Goal: Task Accomplishment & Management: Complete application form

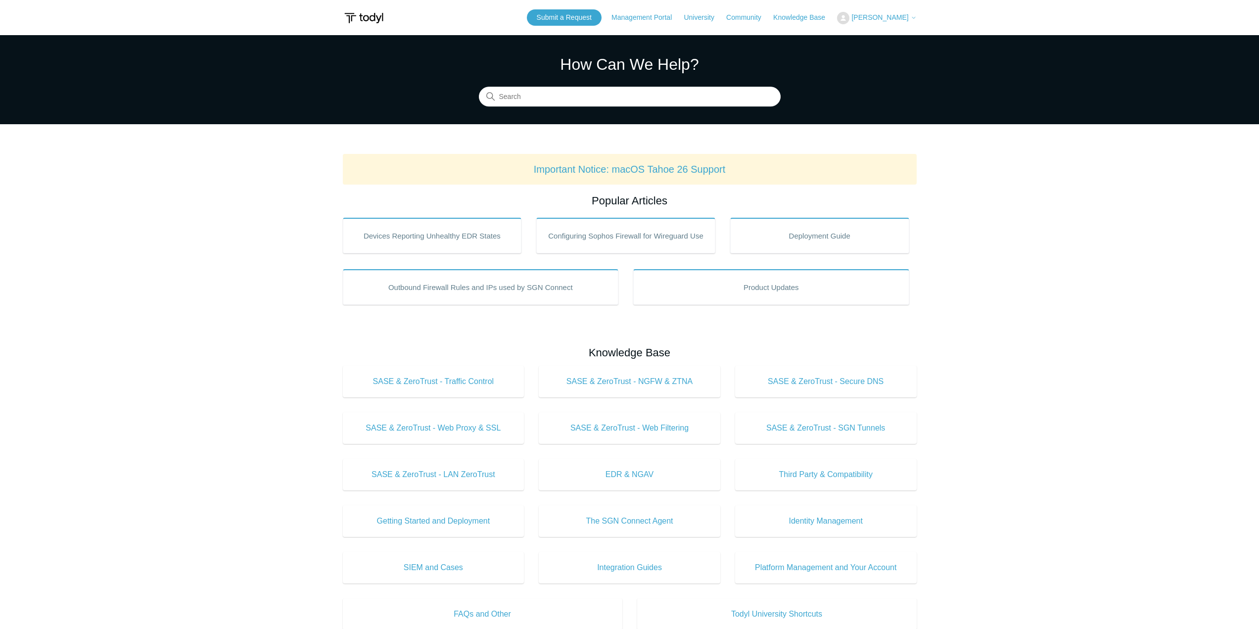
click at [871, 16] on button "[PERSON_NAME]" at bounding box center [876, 18] width 79 height 12
click at [874, 38] on link "My Support Requests" at bounding box center [886, 38] width 96 height 17
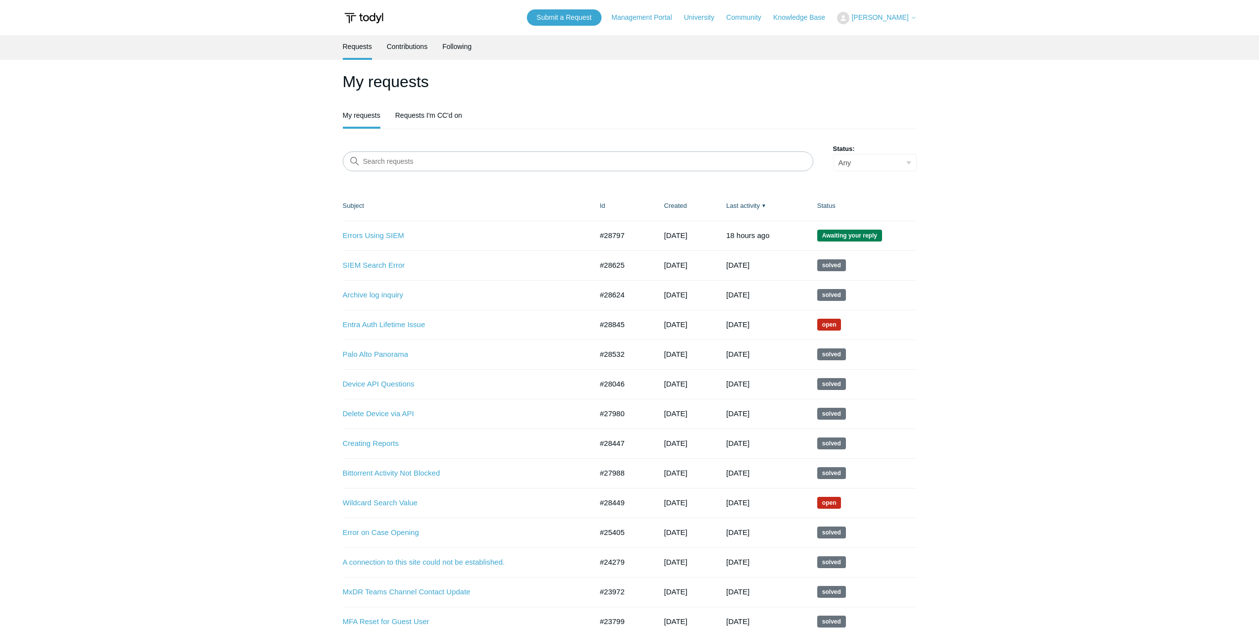
click at [900, 20] on span "[PERSON_NAME]" at bounding box center [880, 17] width 57 height 8
click at [593, 10] on link "Submit a Request" at bounding box center [564, 17] width 75 height 16
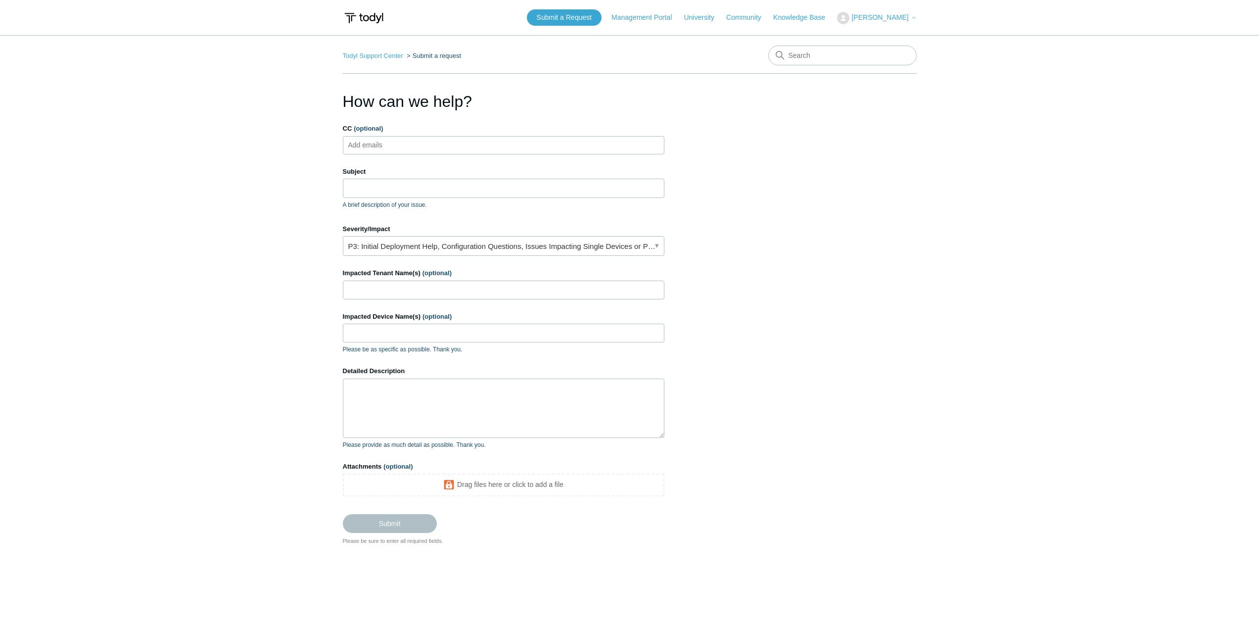
click at [935, 266] on main "Todyl Support Center Submit a request How can we help? CC (optional) Add emails…" at bounding box center [629, 318] width 1259 height 566
click at [837, 348] on section "How can we help? CC (optional) Add emails Subject A brief description of your i…" at bounding box center [630, 318] width 574 height 456
click at [416, 146] on ul "Add emails" at bounding box center [504, 145] width 322 height 18
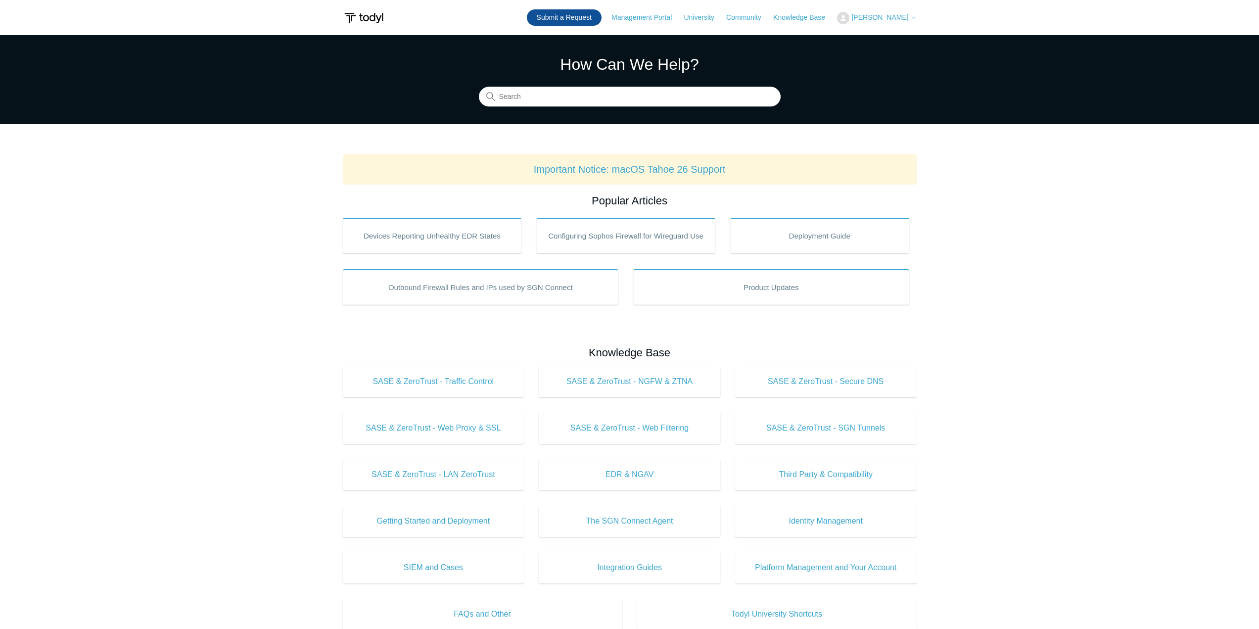
click at [573, 18] on link "Submit a Request" at bounding box center [564, 17] width 75 height 16
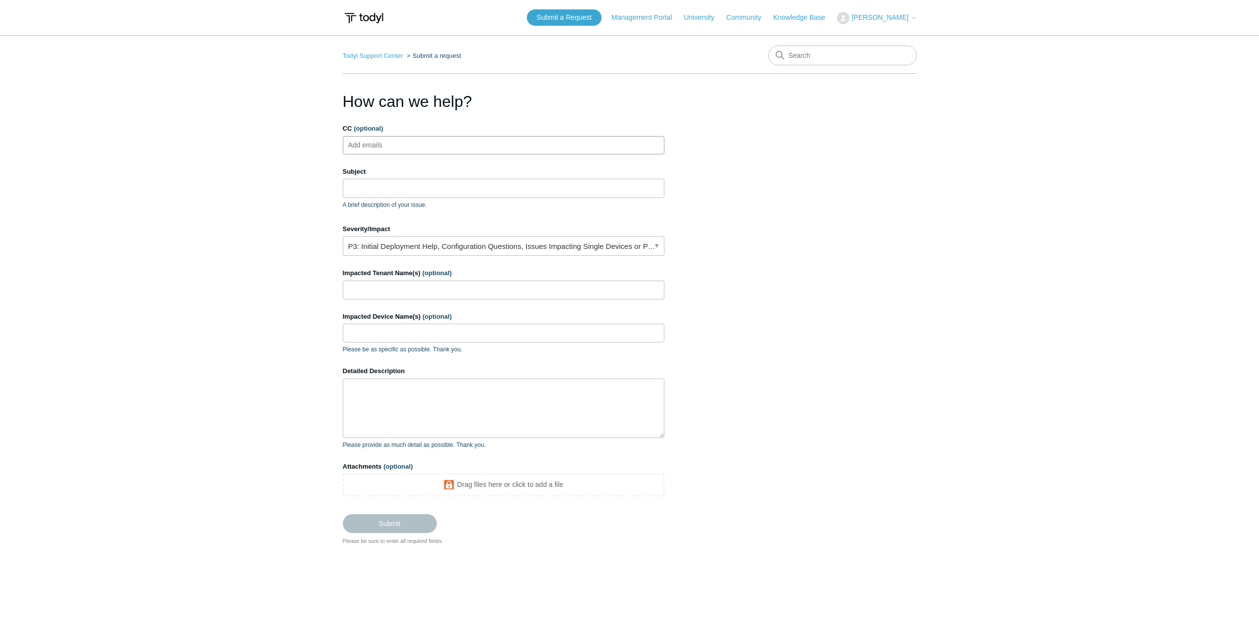
click at [374, 147] on input "CC (optional)" at bounding box center [373, 145] width 59 height 15
click at [369, 190] on input "Subject" at bounding box center [504, 188] width 322 height 19
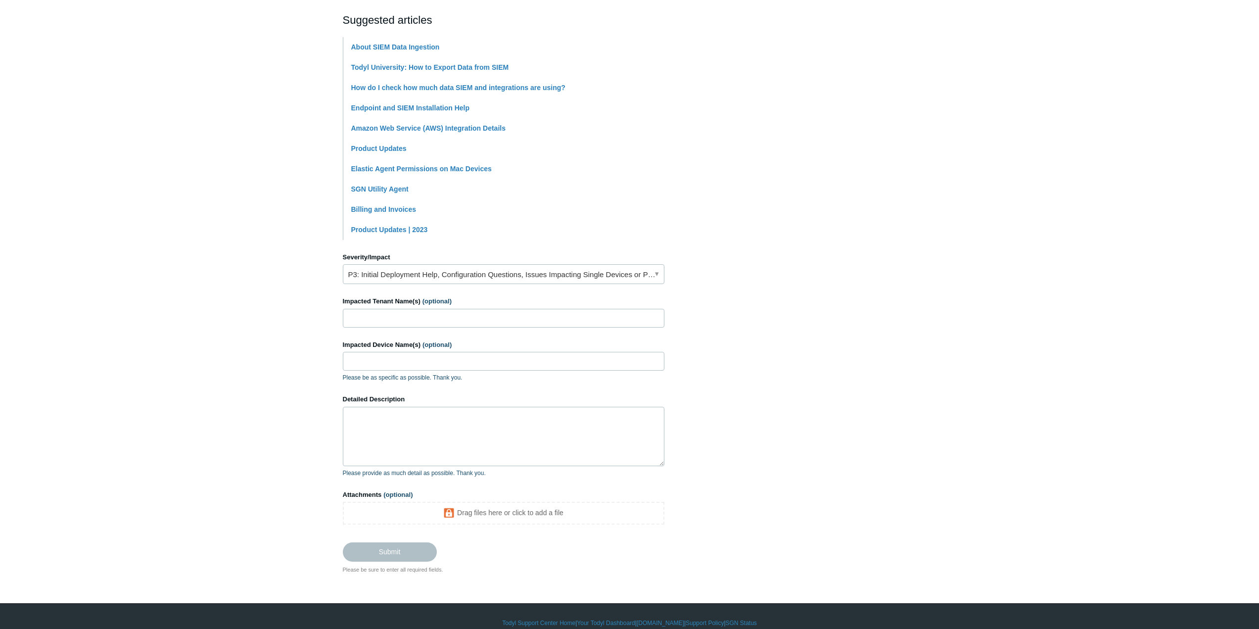
scroll to position [226, 0]
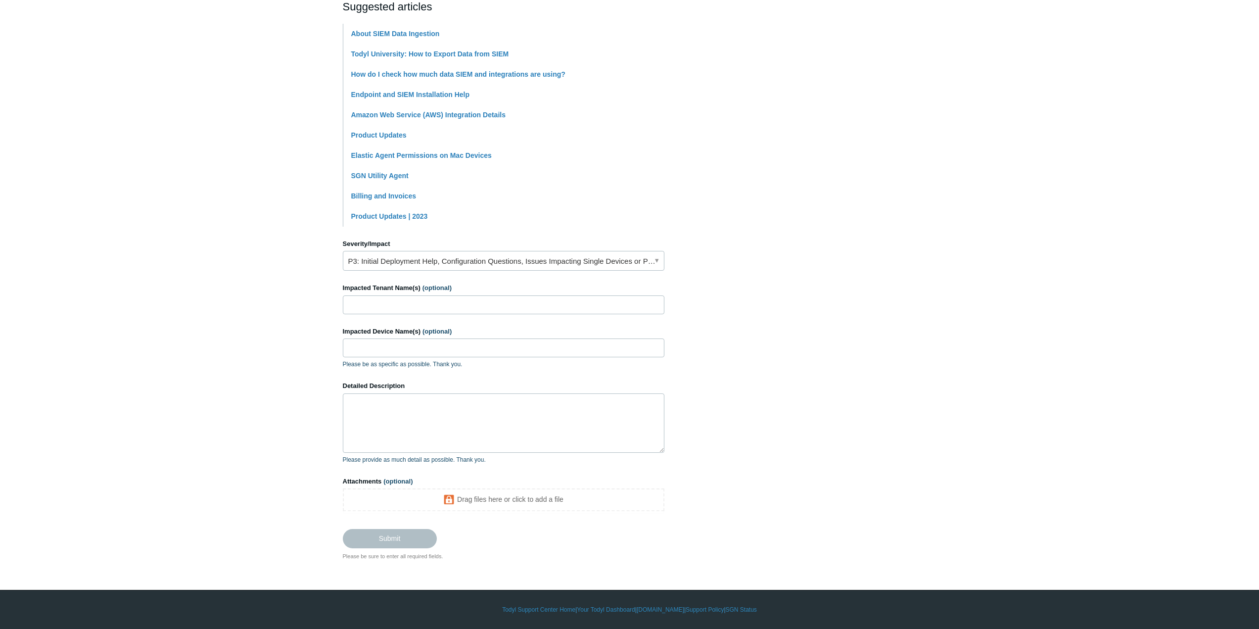
type input "SIEM Data Missing"
click at [386, 302] on input "Impacted Tenant Name(s) (optional)" at bounding box center [504, 304] width 322 height 19
type input "Sanctuary Wealth"
click at [379, 416] on textarea "Detailed Description" at bounding box center [504, 422] width 322 height 59
click at [390, 265] on link "P3: Initial Deployment Help, Configuration Questions, Issues Impacting Single D…" at bounding box center [504, 261] width 322 height 20
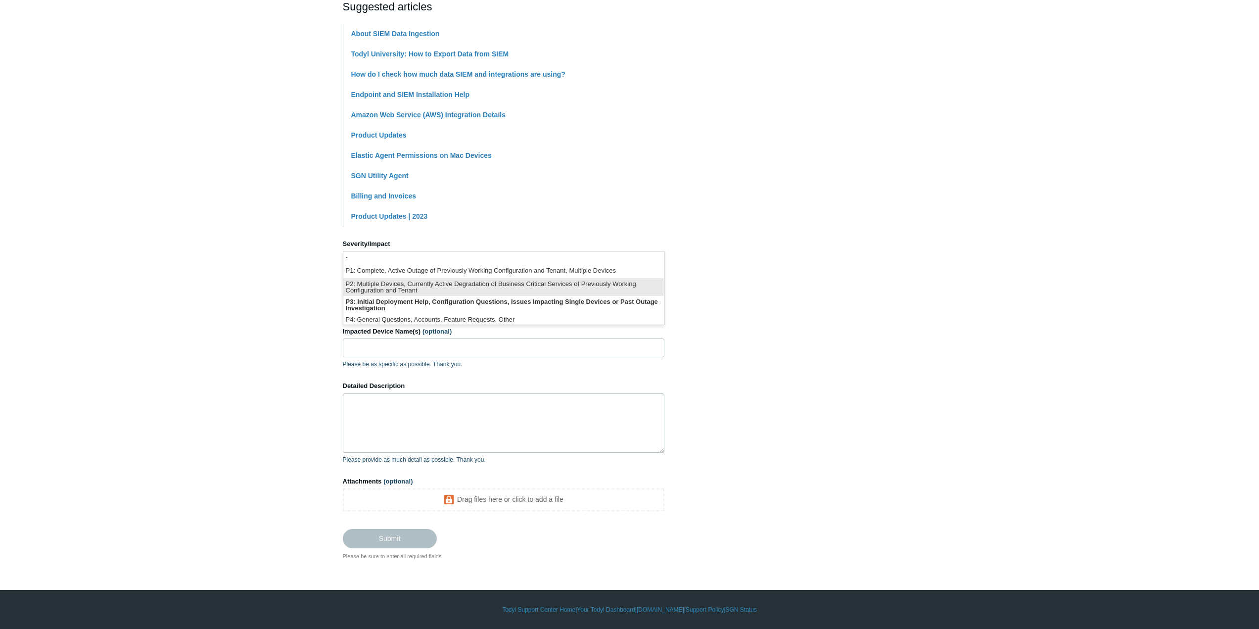
click at [425, 289] on li "P2: Multiple Devices, Currently Active Degradation of Business Critical Service…" at bounding box center [503, 287] width 321 height 18
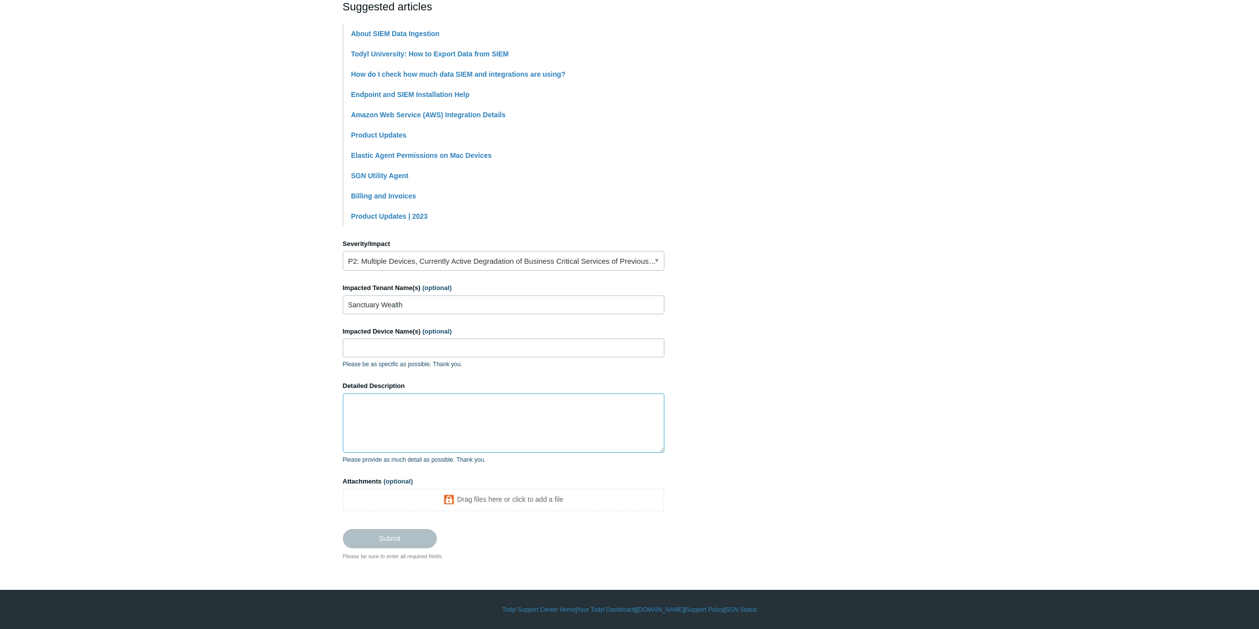
click at [400, 431] on textarea "Detailed Description" at bounding box center [504, 422] width 322 height 59
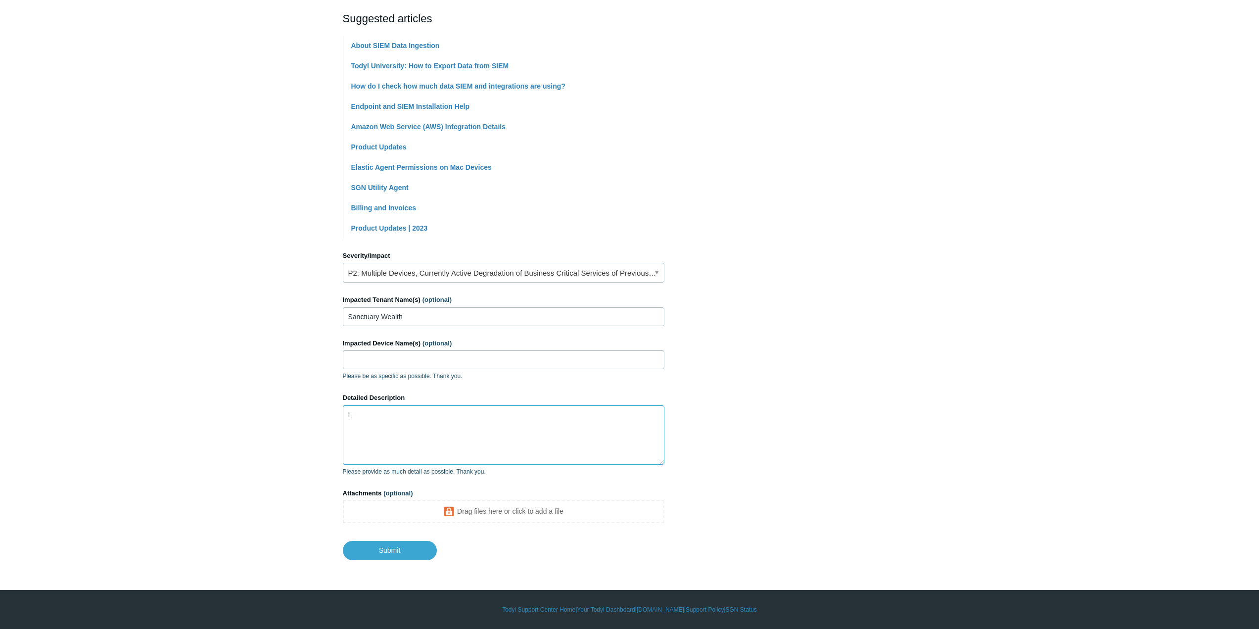
scroll to position [214, 0]
type textarea "I"
click at [460, 415] on textarea "It seems that I am unable to pull any SIEM logs prior to" at bounding box center [504, 434] width 322 height 59
click at [547, 418] on textarea "It seems that I am unable to pull any okta SIEM logs prior to" at bounding box center [504, 434] width 322 height 59
drag, startPoint x: 461, startPoint y: 416, endPoint x: 474, endPoint y: 417, distance: 12.9
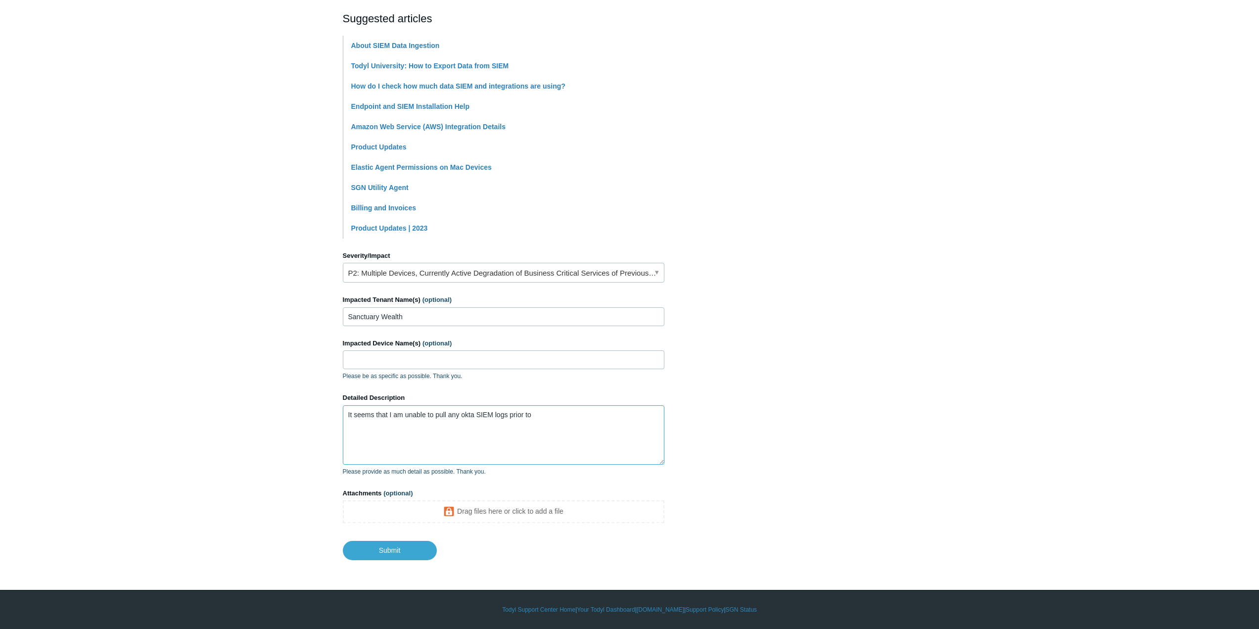
click at [474, 417] on textarea "It seems that I am unable to pull any okta SIEM logs prior to" at bounding box center [504, 434] width 322 height 59
click at [629, 416] on textarea "It seems that I am unable to pull any integration SIEM logs prior to" at bounding box center [504, 434] width 322 height 59
click at [624, 416] on textarea "It seems that I am unable to pull any integration SIEM logs prior to 7/15/25 de…" at bounding box center [504, 434] width 322 height 59
click at [464, 429] on textarea "It seems that I am unable to pull any integration SIEM logs prior to 7/15/25 de…" at bounding box center [504, 434] width 322 height 59
click at [475, 423] on textarea "It seems that I am unable to pull any integration SIEM logs prior to 7/15/25 de…" at bounding box center [504, 434] width 322 height 59
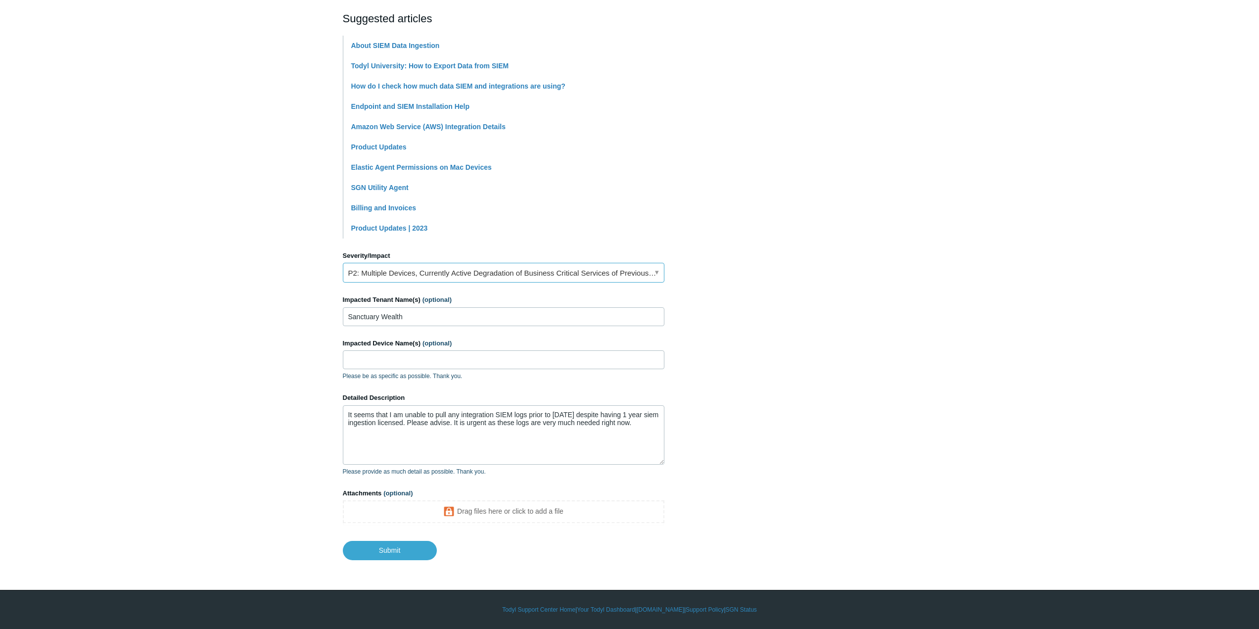
click at [451, 271] on link "P2: Multiple Devices, Currently Active Degradation of Business Critical Service…" at bounding box center [504, 273] width 322 height 20
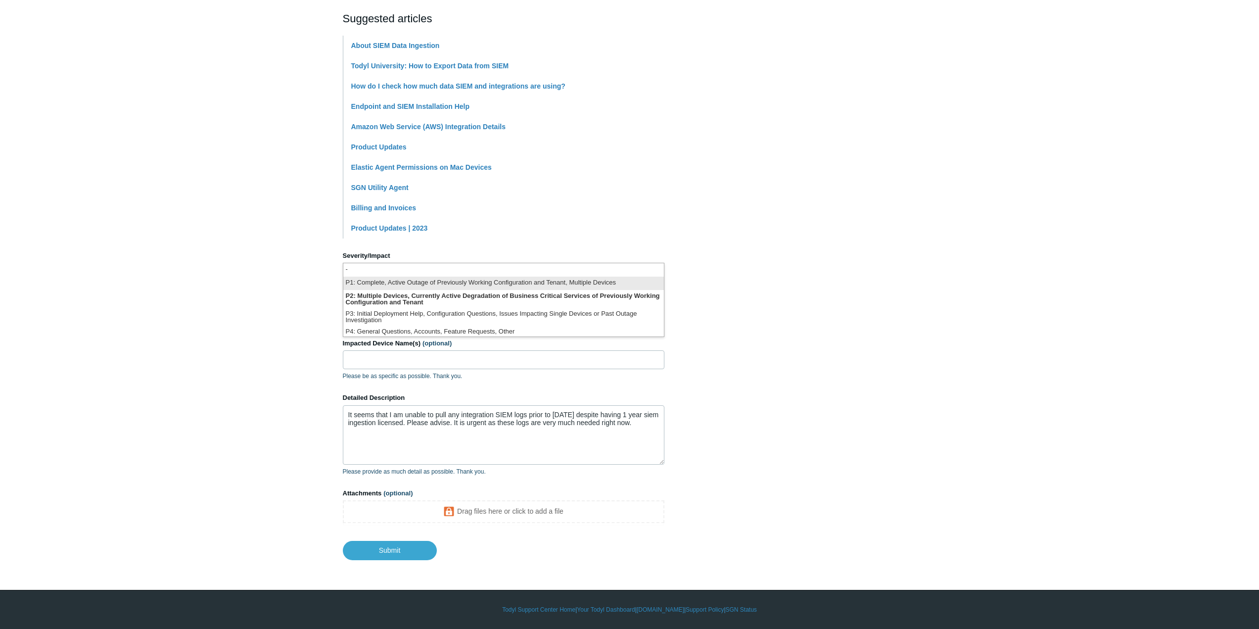
click at [438, 286] on li "P1: Complete, Active Outage of Previously Working Configuration and Tenant, Mul…" at bounding box center [503, 283] width 321 height 13
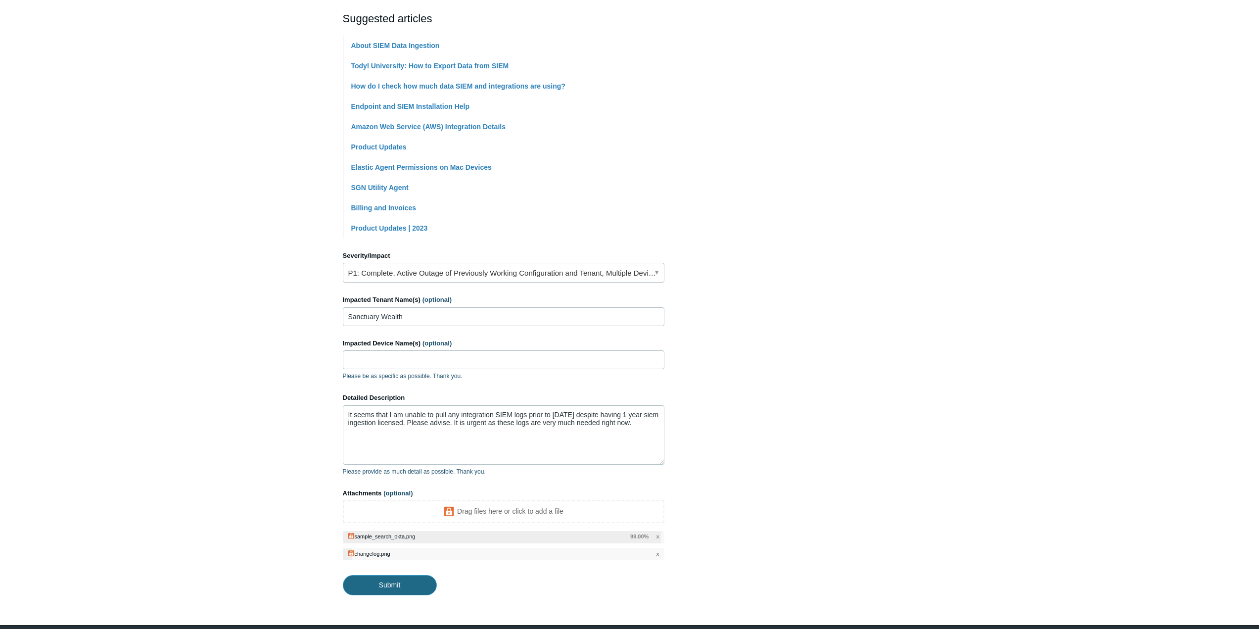
click at [390, 588] on input "Submit" at bounding box center [390, 585] width 94 height 20
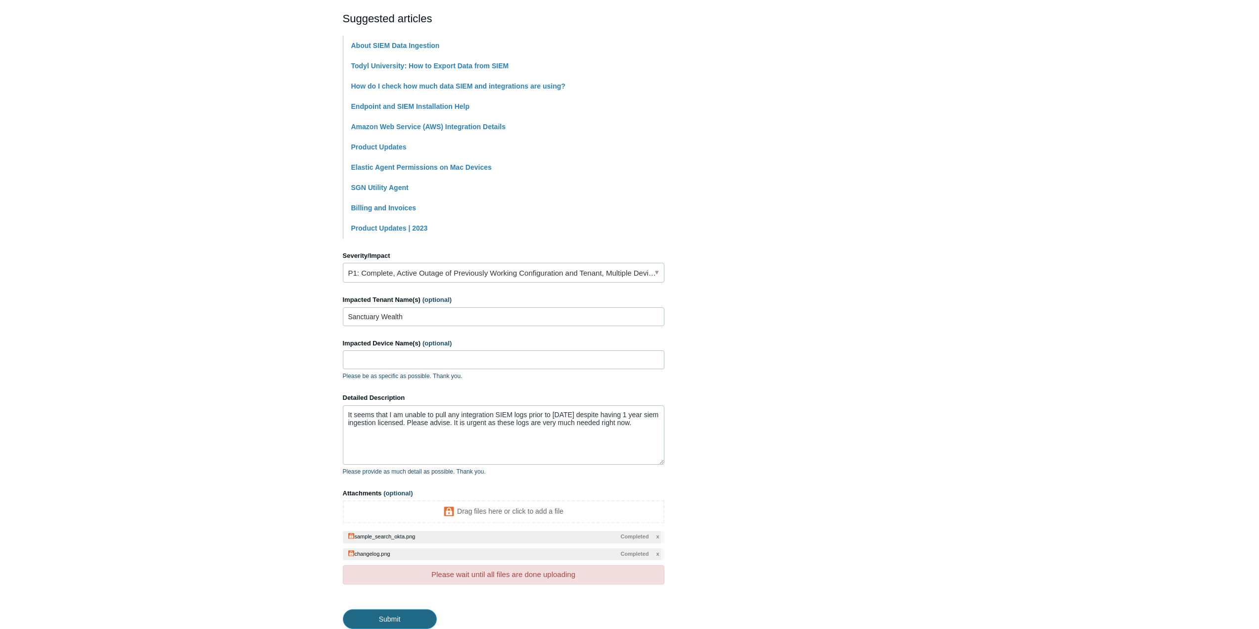
click at [381, 615] on input "Submit" at bounding box center [390, 619] width 94 height 20
type textarea "It seems that I am unable to pull any integration SIEM logs prior to 7/15/25 de…"
